Goal: Information Seeking & Learning: Find specific fact

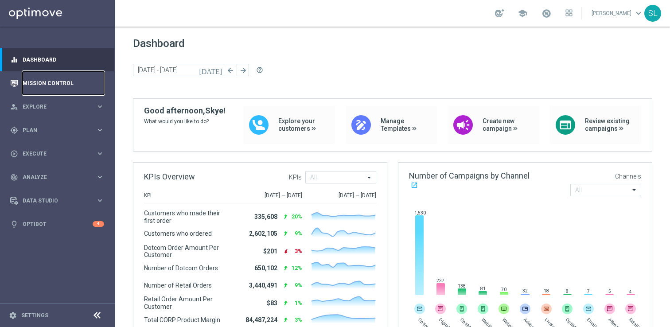
click at [45, 79] on link "Mission Control" at bounding box center [63, 82] width 81 height 23
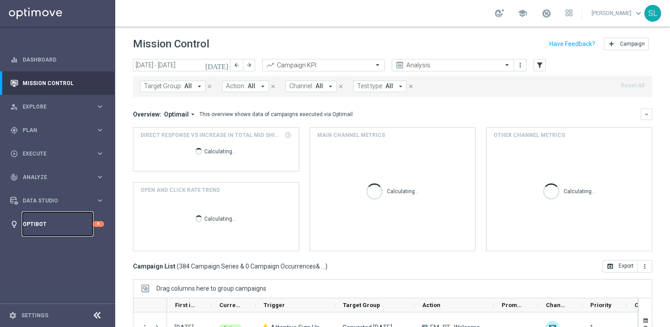
click at [54, 217] on link "Optibot" at bounding box center [58, 223] width 70 height 23
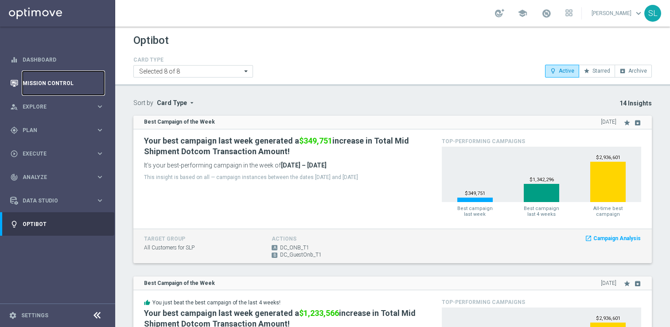
click at [55, 81] on link "Mission Control" at bounding box center [63, 82] width 81 height 23
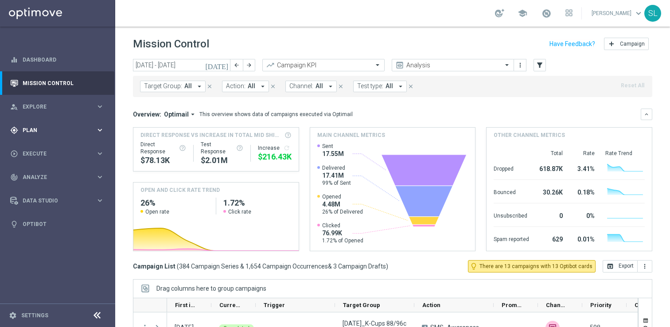
click at [48, 137] on div "gps_fixed Plan keyboard_arrow_right" at bounding box center [57, 129] width 114 height 23
click at [47, 148] on link "Target Groups" at bounding box center [57, 148] width 69 height 7
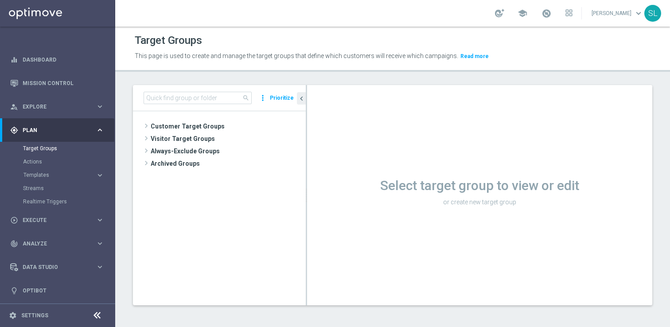
click at [99, 313] on icon at bounding box center [97, 315] width 11 height 11
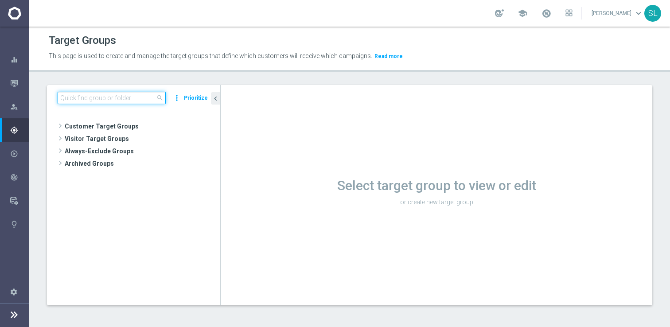
click at [136, 99] on input at bounding box center [112, 98] width 108 height 12
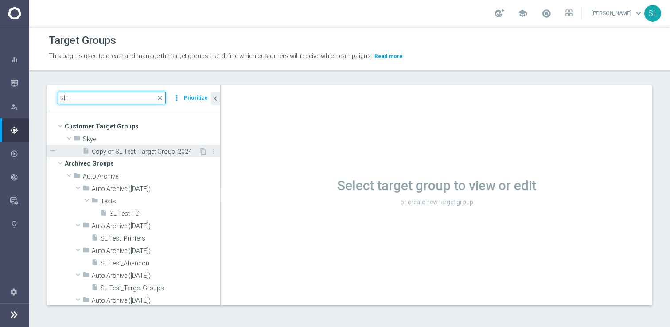
type input "sl t"
click at [168, 150] on span "Copy of SL Test_Target Group_2024" at bounding box center [145, 152] width 107 height 8
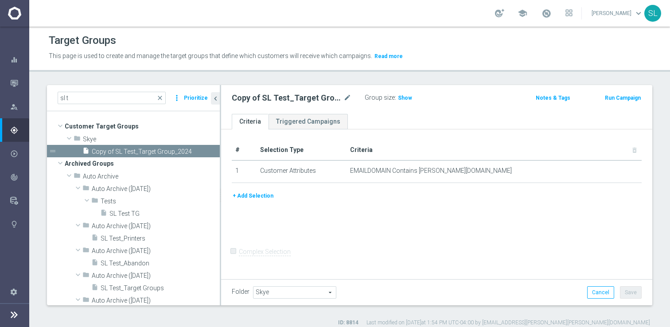
click at [253, 195] on button "+ Add Selection" at bounding box center [253, 196] width 43 height 10
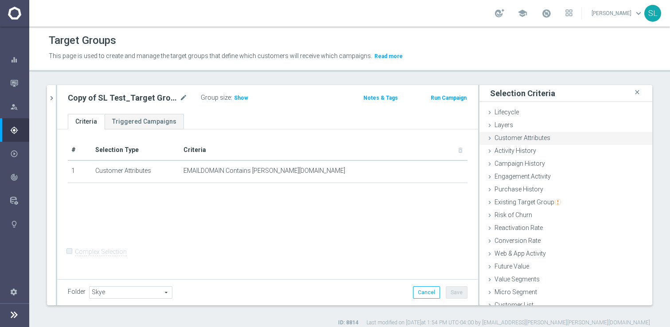
click at [520, 142] on div "Customer Attributes done" at bounding box center [565, 138] width 173 height 13
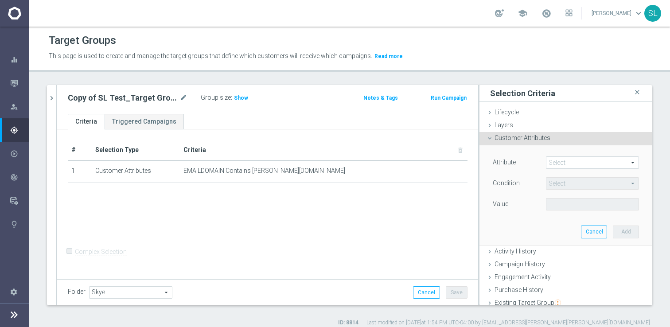
click at [554, 156] on div "Select arrow_drop_down search" at bounding box center [592, 162] width 93 height 12
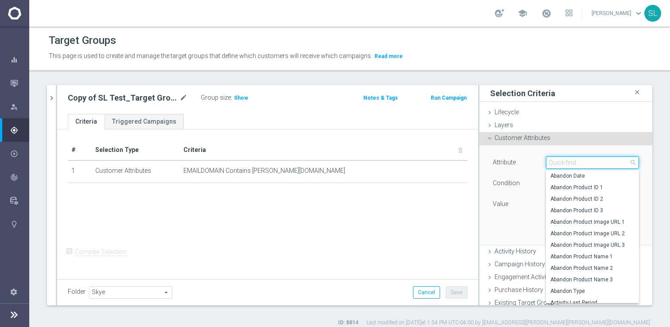
click at [555, 161] on input "search" at bounding box center [592, 162] width 93 height 12
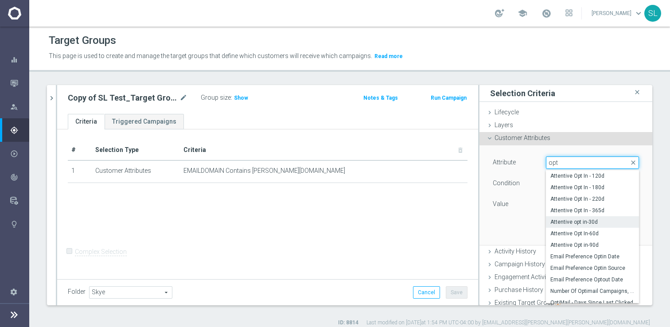
scroll to position [39, 0]
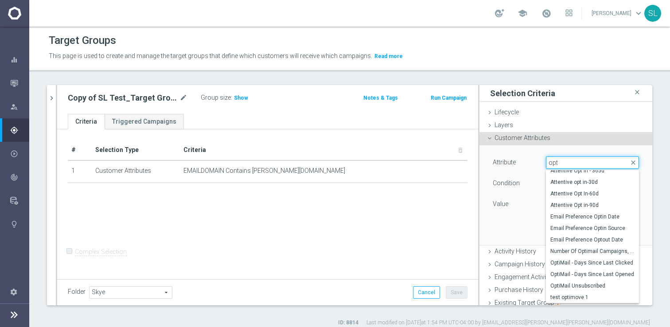
click at [578, 162] on input "opt" at bounding box center [592, 162] width 93 height 12
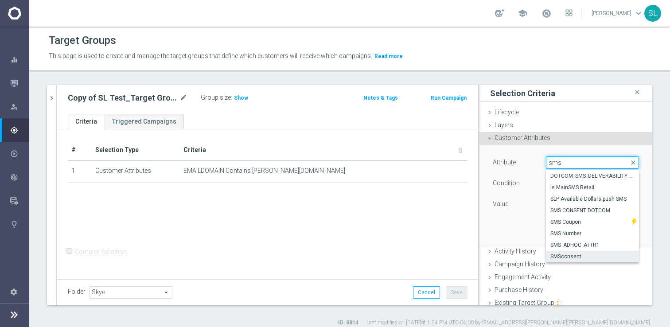
type input "sms"
click at [574, 258] on span "SMSconsent" at bounding box center [592, 256] width 84 height 7
type input "SMSconsent"
type input "Equals"
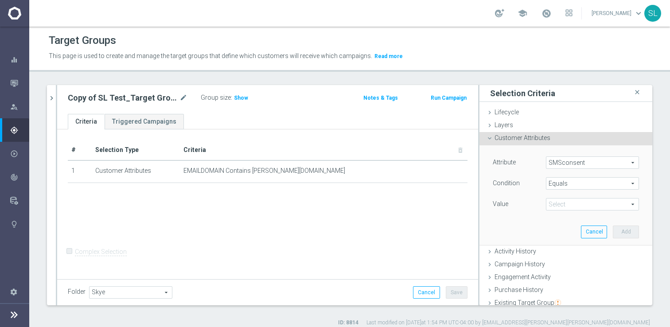
click at [567, 205] on span at bounding box center [592, 204] width 92 height 12
click at [553, 219] on span "I" at bounding box center [592, 217] width 84 height 7
type input "I"
click at [585, 228] on button "Cancel" at bounding box center [594, 231] width 26 height 12
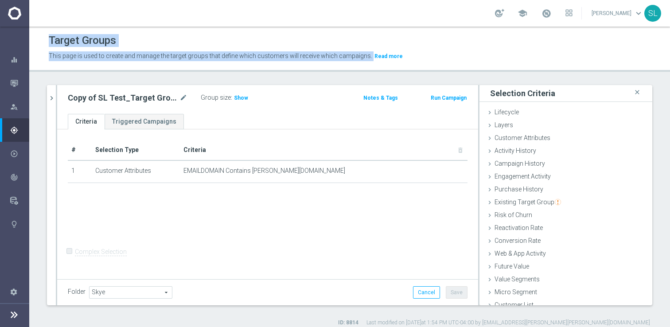
drag, startPoint x: 418, startPoint y: 58, endPoint x: 22, endPoint y: 31, distance: 396.9
click at [22, 31] on main "equalizer Dashboard Mission Control" at bounding box center [335, 163] width 670 height 327
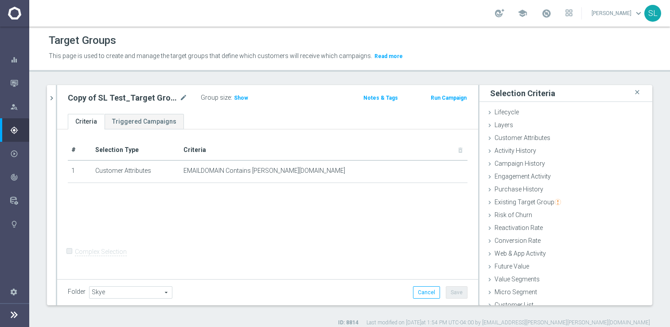
click at [142, 41] on div "Target Groups" at bounding box center [349, 40] width 601 height 17
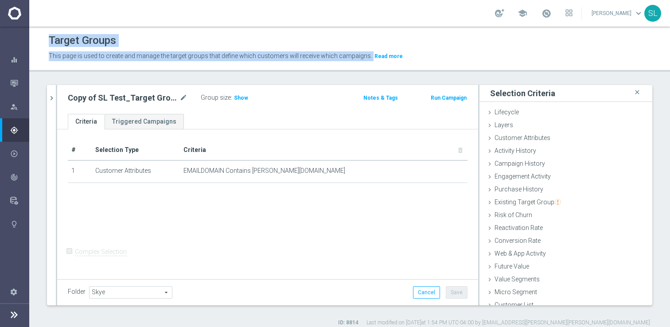
drag, startPoint x: 49, startPoint y: 38, endPoint x: 461, endPoint y: 53, distance: 412.6
click at [461, 53] on div "Target Groups This page is used to create and manage the target groups that def…" at bounding box center [349, 47] width 640 height 31
click at [461, 53] on p "This page is used to create and manage the target groups that define which cust…" at bounding box center [273, 56] width 448 height 10
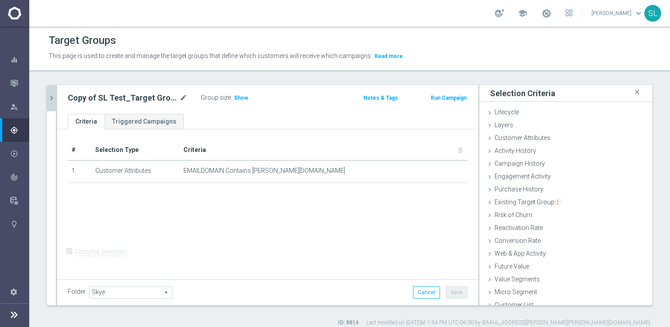
click at [54, 98] on icon "chevron_right" at bounding box center [51, 98] width 8 height 8
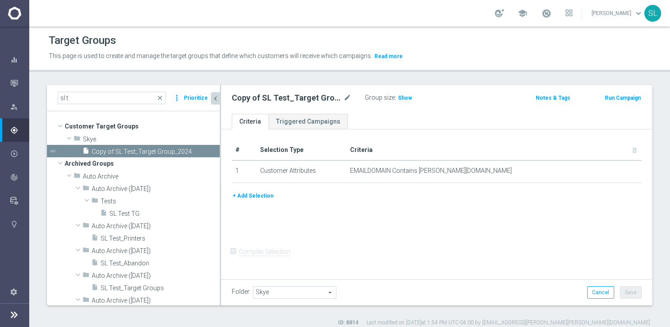
click at [218, 97] on icon "chevron_left" at bounding box center [215, 98] width 8 height 8
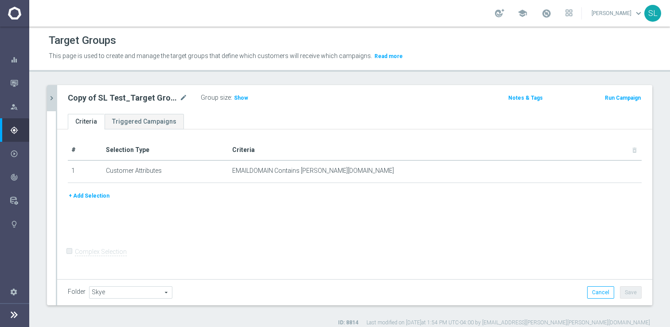
click at [92, 198] on button "+ Add Selection" at bounding box center [89, 196] width 43 height 10
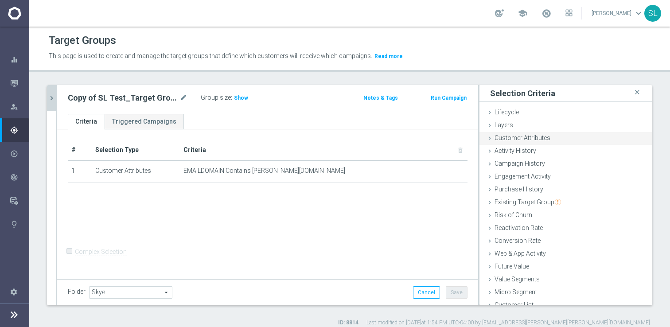
click at [535, 140] on span "Customer Attributes" at bounding box center [522, 137] width 56 height 7
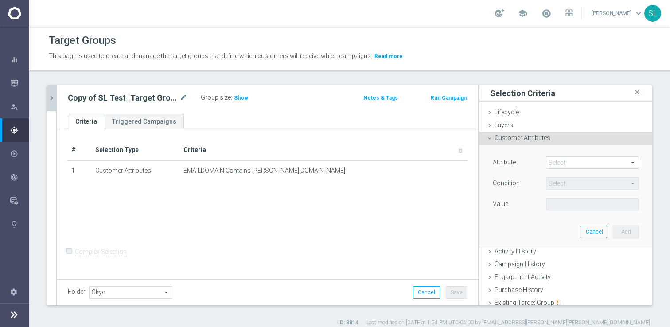
click at [588, 159] on span at bounding box center [592, 163] width 92 height 12
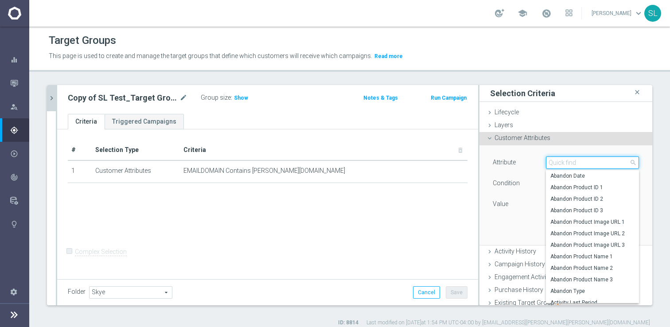
click at [588, 159] on input "search" at bounding box center [592, 162] width 93 height 12
type input "sms"
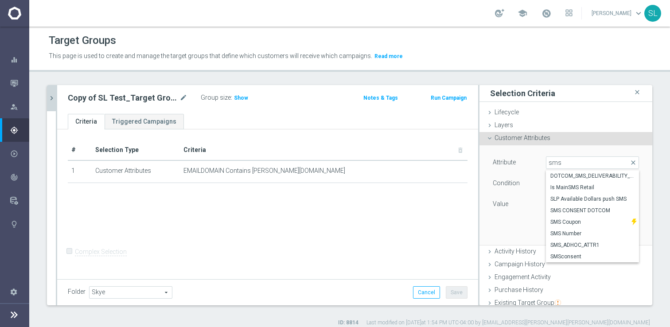
click at [314, 186] on div "# Selection Type Criteria delete_forever 1 Customer Attributes EMAILDOMAIN Cont…" at bounding box center [267, 165] width 413 height 50
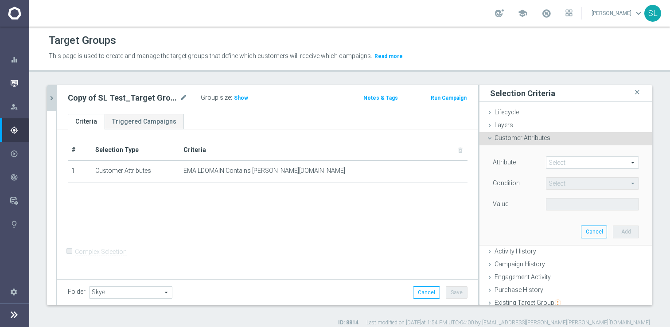
click at [19, 79] on div "Mission Control" at bounding box center [19, 82] width 19 height 23
click at [14, 76] on div "Mission Control" at bounding box center [19, 82] width 19 height 23
click at [16, 84] on icon "button" at bounding box center [14, 83] width 8 height 8
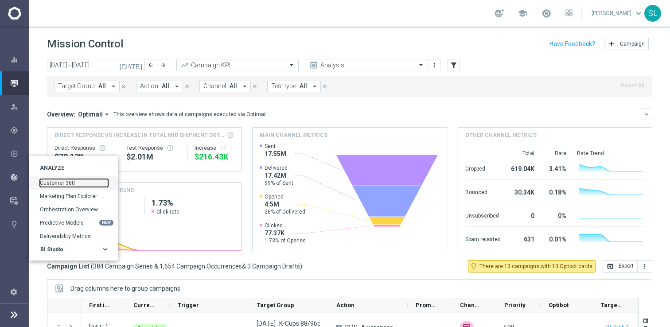
click at [73, 182] on link "Customer 360" at bounding box center [74, 183] width 68 height 8
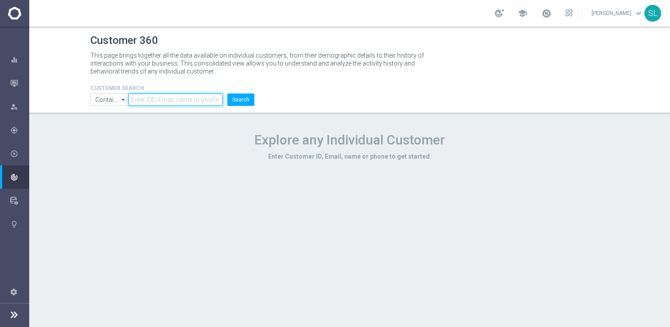
click at [168, 100] on input "text" at bounding box center [175, 99] width 94 height 12
click at [235, 97] on button "Search" at bounding box center [240, 99] width 27 height 12
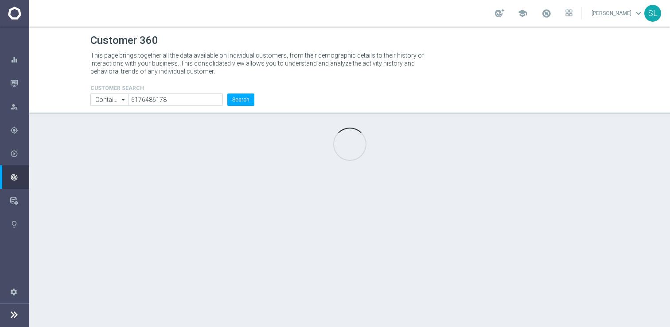
drag, startPoint x: 219, startPoint y: 77, endPoint x: 35, endPoint y: 36, distance: 189.1
click at [35, 36] on header "Customer 360 This page brings together all the data available on individual cus…" at bounding box center [349, 71] width 640 height 88
click at [243, 72] on p "This page brings together all the data available on individual customers, from …" at bounding box center [260, 63] width 341 height 24
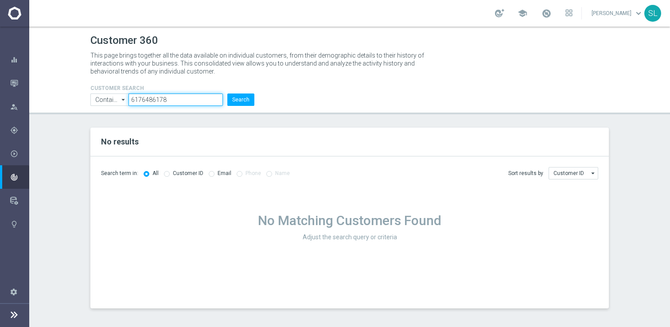
click at [183, 102] on input "6176486178" at bounding box center [175, 99] width 94 height 12
type input "[EMAIL_ADDRESS][DOMAIN_NAME]"
click at [227, 93] on button "Search" at bounding box center [240, 99] width 27 height 12
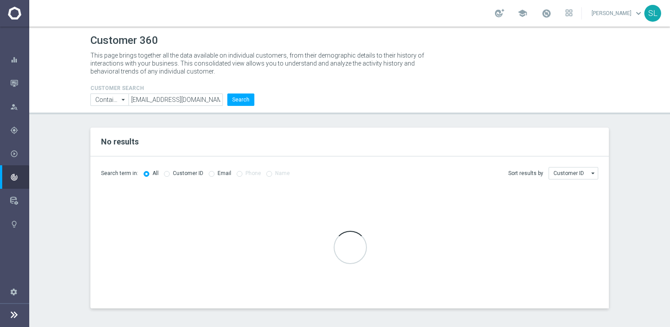
click at [57, 221] on section "No results Search term in: All Customer ID Email Phone Name Sort results by" at bounding box center [349, 218] width 640 height 181
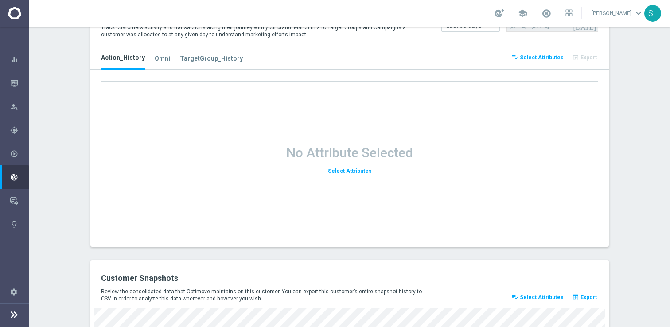
scroll to position [1050, 0]
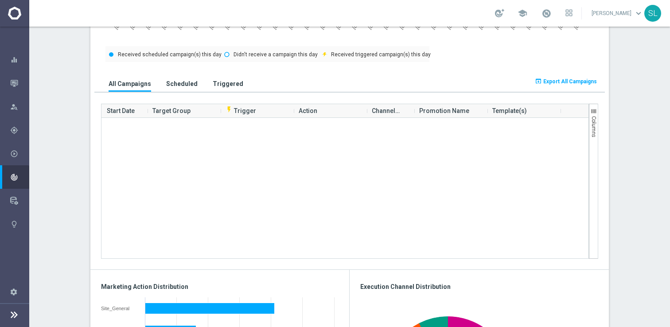
scroll to position [0, 0]
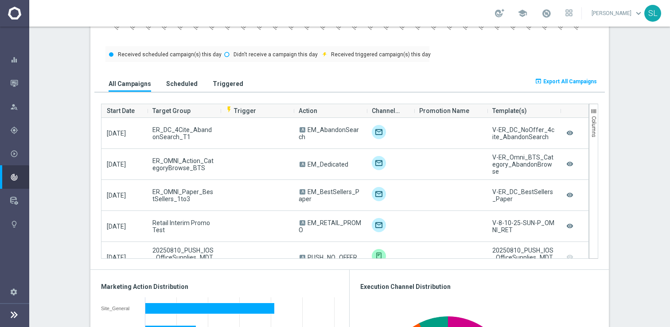
click at [622, 193] on section "OCP SEGMENT: RETAIL more_vert CONSENT STATUS View Consent History FIRST PURCHAS…" at bounding box center [349, 275] width 640 height 1411
click at [634, 182] on section "OCP SEGMENT: RETAIL more_vert CONSENT STATUS View Consent History FIRST PURCHAS…" at bounding box center [349, 275] width 640 height 1411
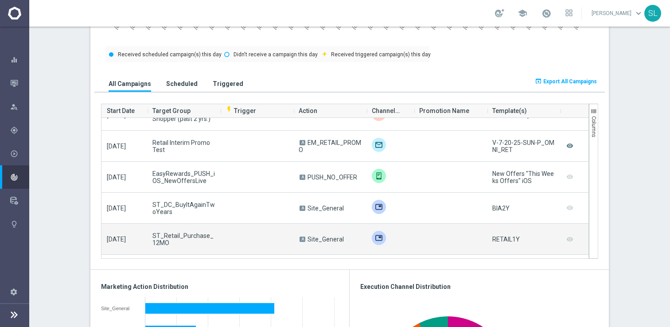
scroll to position [1569, 0]
